Goal: Complete application form

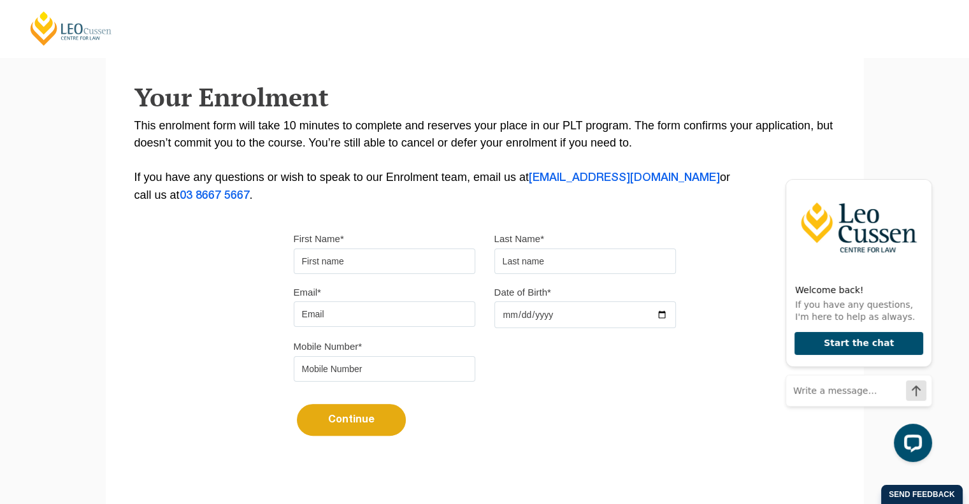
click at [487, 481] on form "Please note that your information is saved on our server as you enter it. Step …" at bounding box center [485, 486] width 758 height 38
click at [921, 171] on icon "Hide greeting" at bounding box center [923, 168] width 15 height 15
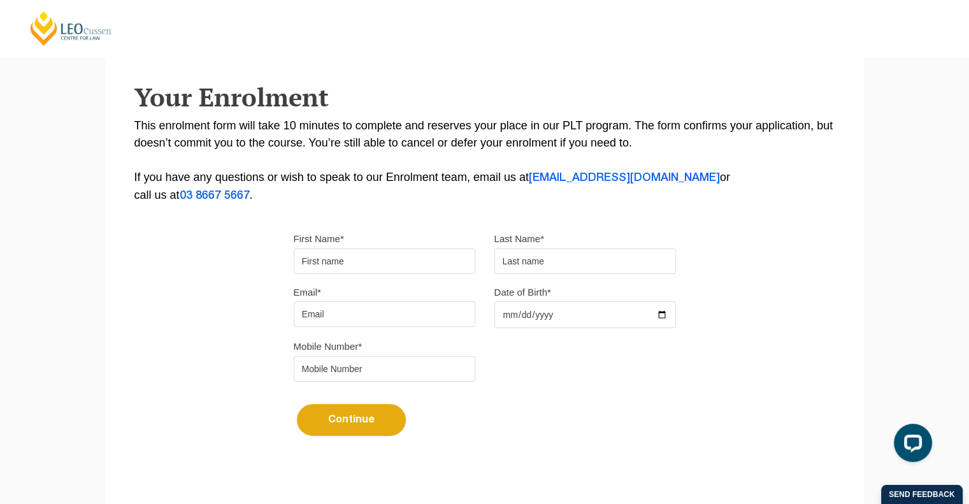
click at [61, 409] on div "Please note that your information is saved on our server as you enter it. Congr…" at bounding box center [484, 203] width 969 height 644
click at [308, 259] on input "First Name*" at bounding box center [384, 260] width 181 height 25
type input "Test"
type input "a"
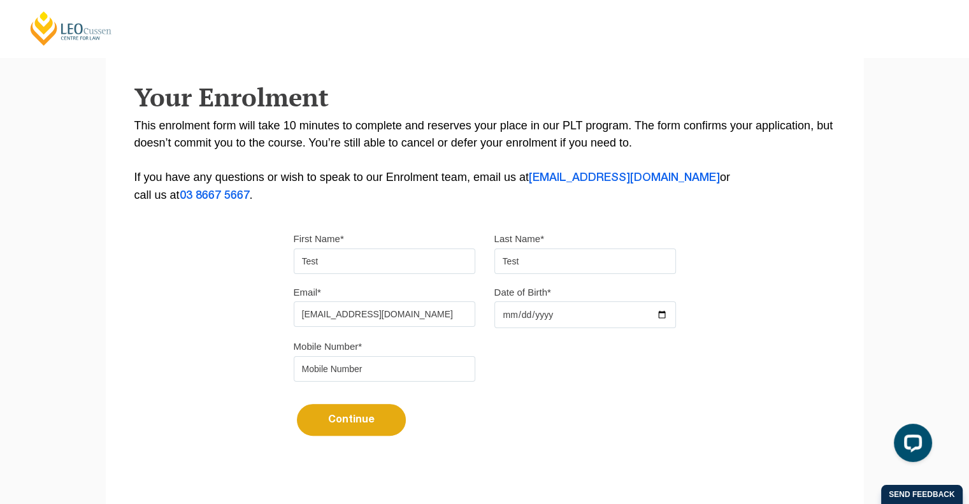
type input "[EMAIL_ADDRESS][DOMAIN_NAME]"
type input "[DATE]"
click at [324, 360] on input "tel" at bounding box center [384, 368] width 181 height 25
type input "0111111111"
click at [352, 417] on button "Continue" at bounding box center [351, 420] width 109 height 32
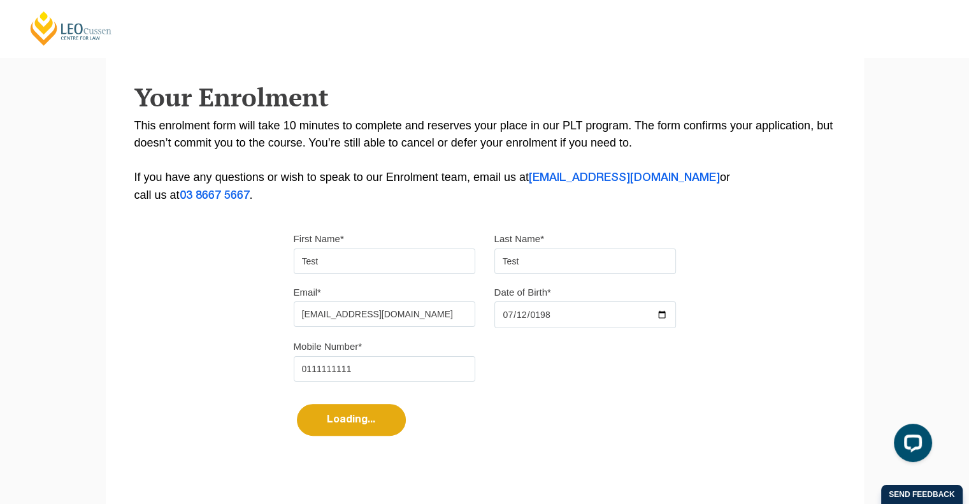
select select
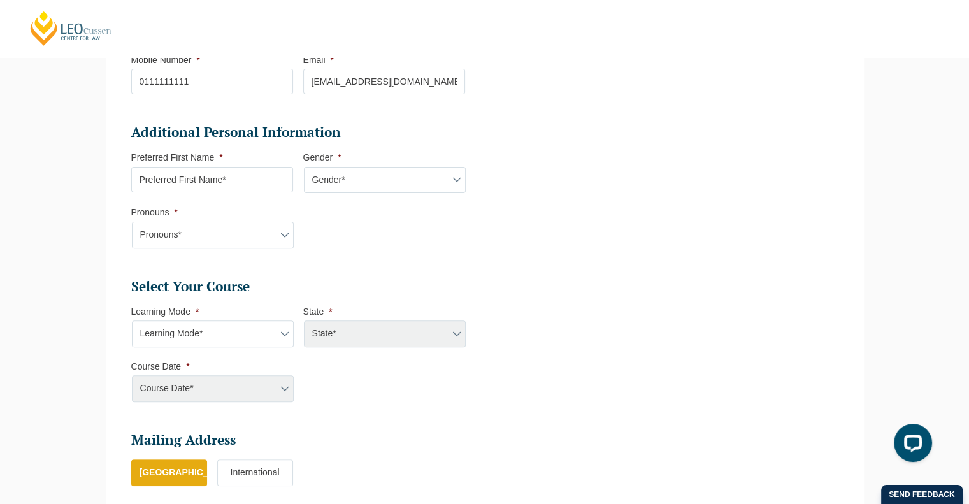
scroll to position [364, 0]
click at [209, 338] on select "Learning Mode* Online Full Time Learning Online Part Time Learning Blended Full…" at bounding box center [213, 333] width 162 height 27
select select "Online Full Time Learning"
click at [132, 320] on select "Learning Mode* Online Full Time Learning Online Part Time Learning Blended Full…" at bounding box center [213, 333] width 162 height 27
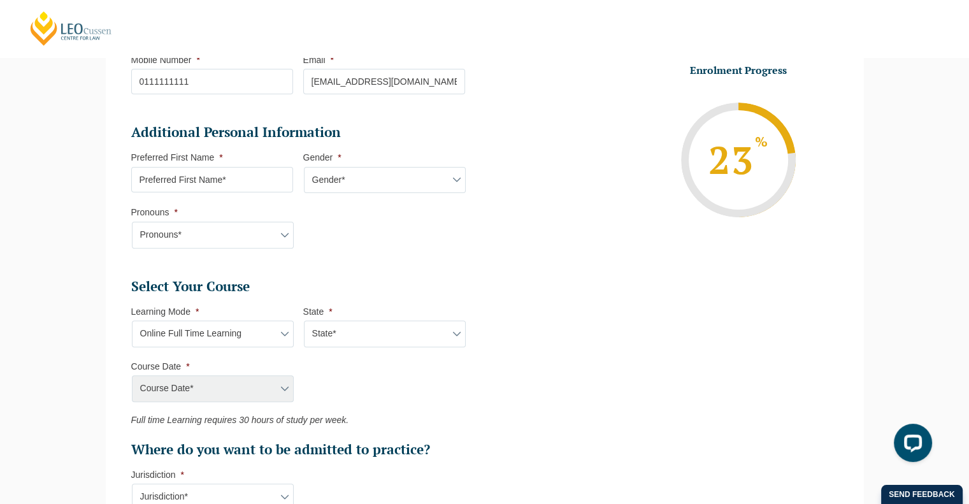
click at [360, 326] on select "State* National ([GEOGRAPHIC_DATA]/[GEOGRAPHIC_DATA], [GEOGRAPHIC_DATA], [GEOGR…" at bounding box center [385, 333] width 162 height 27
click at [416, 412] on ul "Select Your Course This field is hidden when viewing the form Only for Flinder …" at bounding box center [303, 368] width 344 height 181
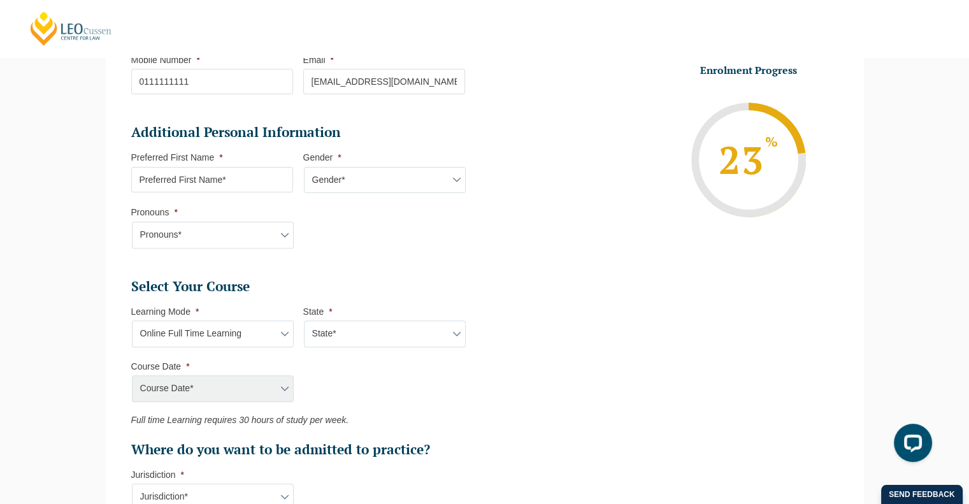
scroll to position [433, 0]
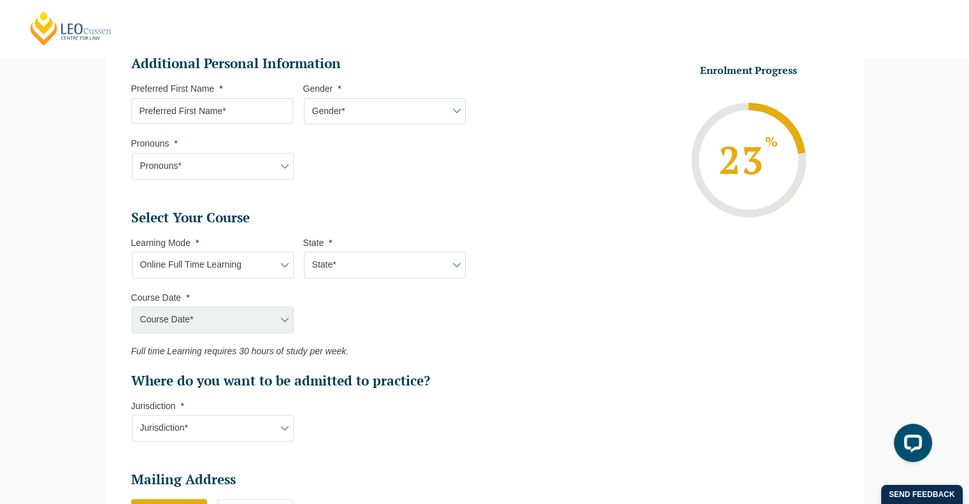
click at [181, 429] on select "Jurisdiction* VIC [GEOGRAPHIC_DATA]/[GEOGRAPHIC_DATA] SA [GEOGRAPHIC_DATA] [GEO…" at bounding box center [213, 428] width 162 height 27
click at [369, 254] on select "State* National ([GEOGRAPHIC_DATA]/[GEOGRAPHIC_DATA], [GEOGRAPHIC_DATA], [GEOGR…" at bounding box center [385, 265] width 162 height 27
click at [167, 441] on li "Select Your Course This field is hidden when viewing the form Only for Flinder …" at bounding box center [303, 332] width 344 height 246
click at [169, 431] on select "Jurisdiction* VIC [GEOGRAPHIC_DATA]/[GEOGRAPHIC_DATA] SA [GEOGRAPHIC_DATA] [GEO…" at bounding box center [213, 428] width 162 height 27
click at [401, 353] on p "Full time Learning requires 30 hours of study per week." at bounding box center [298, 351] width 334 height 10
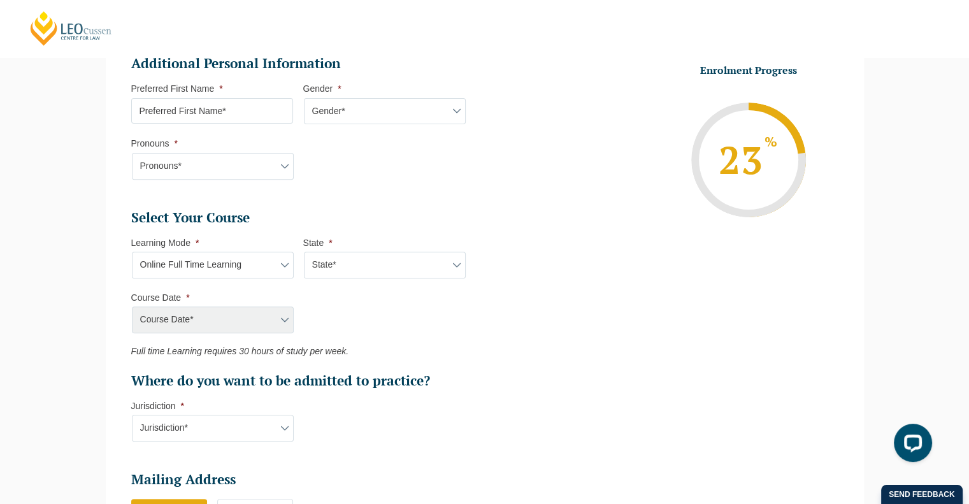
click at [369, 263] on select "State* National ([GEOGRAPHIC_DATA]/[GEOGRAPHIC_DATA], [GEOGRAPHIC_DATA], [GEOGR…" at bounding box center [385, 265] width 162 height 27
click at [416, 271] on select "State* National ([GEOGRAPHIC_DATA]/[GEOGRAPHIC_DATA], [GEOGRAPHIC_DATA], [GEOGR…" at bounding box center [385, 265] width 162 height 27
click at [376, 262] on select "State* National ([GEOGRAPHIC_DATA]/[GEOGRAPHIC_DATA], [GEOGRAPHIC_DATA], [GEOGR…" at bounding box center [385, 265] width 162 height 27
click at [245, 416] on select "Jurisdiction* VIC [GEOGRAPHIC_DATA]/[GEOGRAPHIC_DATA] SA [GEOGRAPHIC_DATA] [GEO…" at bounding box center [213, 428] width 162 height 27
select select "VIC"
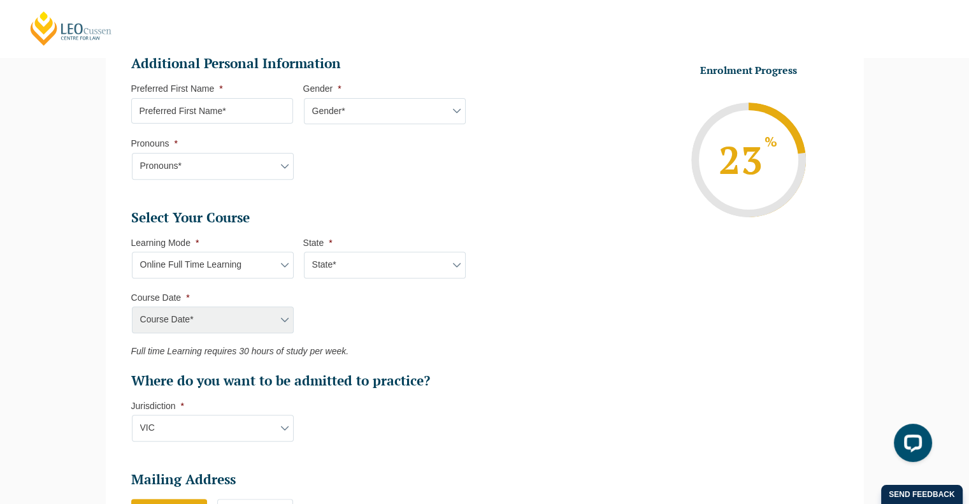
click at [132, 415] on select "Jurisdiction* VIC [GEOGRAPHIC_DATA]/[GEOGRAPHIC_DATA] SA [GEOGRAPHIC_DATA] [GEO…" at bounding box center [213, 428] width 162 height 27
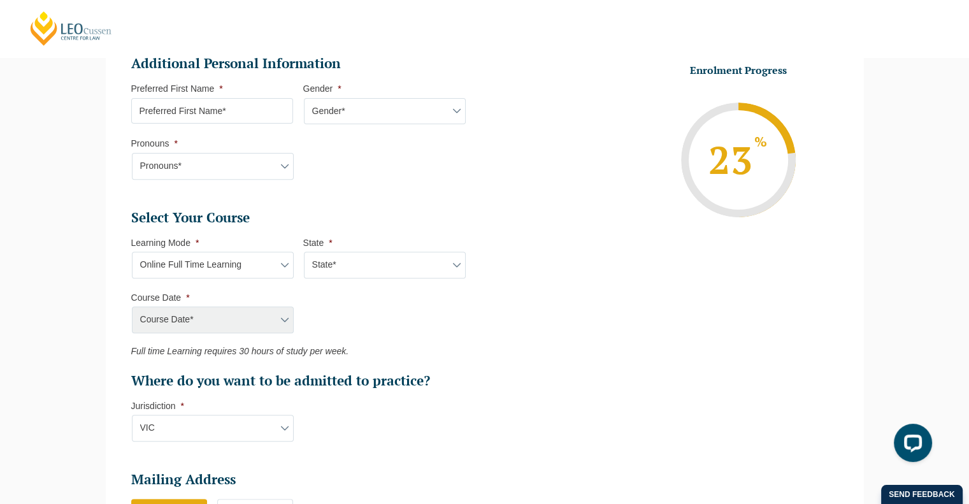
click at [346, 253] on select "State* National ([GEOGRAPHIC_DATA]/[GEOGRAPHIC_DATA], [GEOGRAPHIC_DATA], [GEOGR…" at bounding box center [385, 265] width 162 height 27
select select "National ([GEOGRAPHIC_DATA]/[GEOGRAPHIC_DATA], [GEOGRAPHIC_DATA], [GEOGRAPHIC_D…"
click at [304, 252] on select "State* National ([GEOGRAPHIC_DATA]/[GEOGRAPHIC_DATA], [GEOGRAPHIC_DATA], [GEOGR…" at bounding box center [385, 265] width 162 height 27
click at [330, 259] on select "State* National ([GEOGRAPHIC_DATA]/[GEOGRAPHIC_DATA], [GEOGRAPHIC_DATA], [GEOGR…" at bounding box center [385, 265] width 162 height 27
click at [304, 252] on select "State* National ([GEOGRAPHIC_DATA]/[GEOGRAPHIC_DATA], [GEOGRAPHIC_DATA], [GEOGR…" at bounding box center [385, 265] width 162 height 27
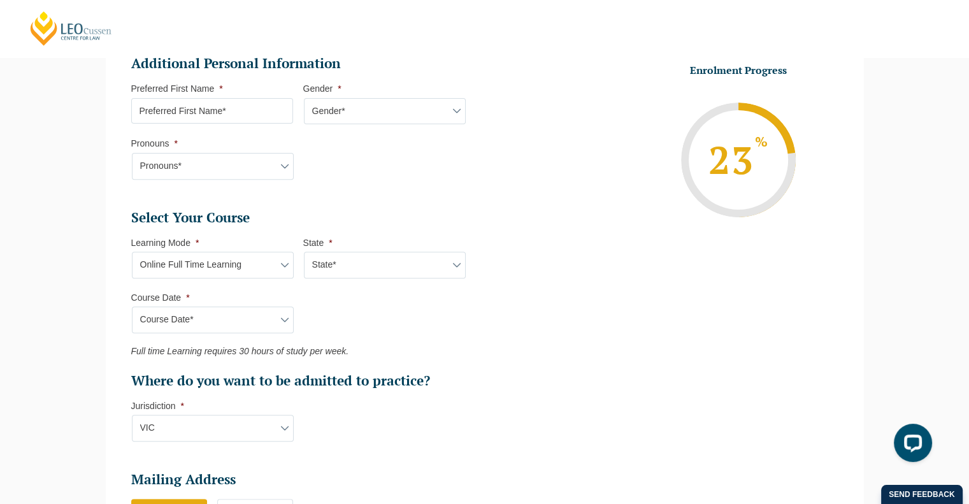
click at [381, 280] on ul "Select Your Course This field is hidden when viewing the form Only for Flinder …" at bounding box center [303, 299] width 344 height 181
click at [377, 268] on select "State* National ([GEOGRAPHIC_DATA]/[GEOGRAPHIC_DATA], [GEOGRAPHIC_DATA], [GEOGR…" at bounding box center [385, 265] width 162 height 27
click at [525, 351] on ul "Personal Information First Name * Test Last Name * Test Date of Birth * [DATE] …" at bounding box center [485, 213] width 726 height 876
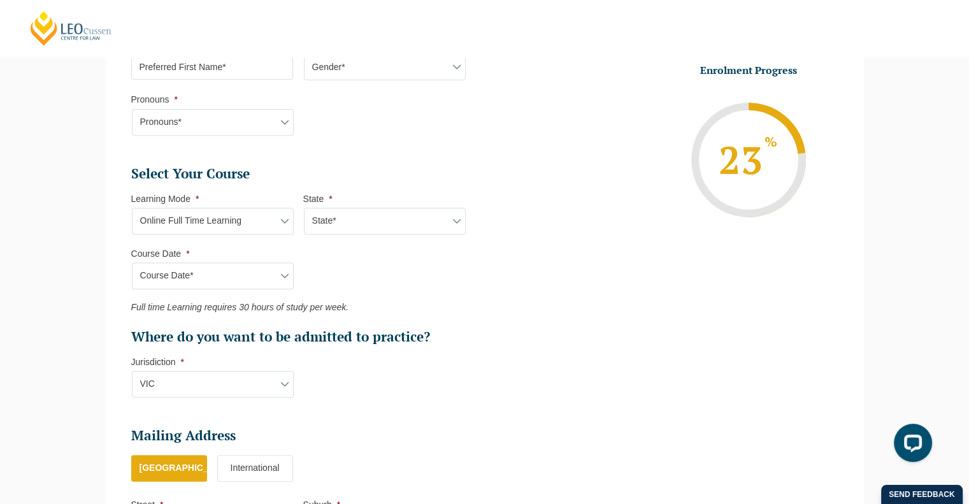
scroll to position [474, 0]
